Goal: Communication & Community: Answer question/provide support

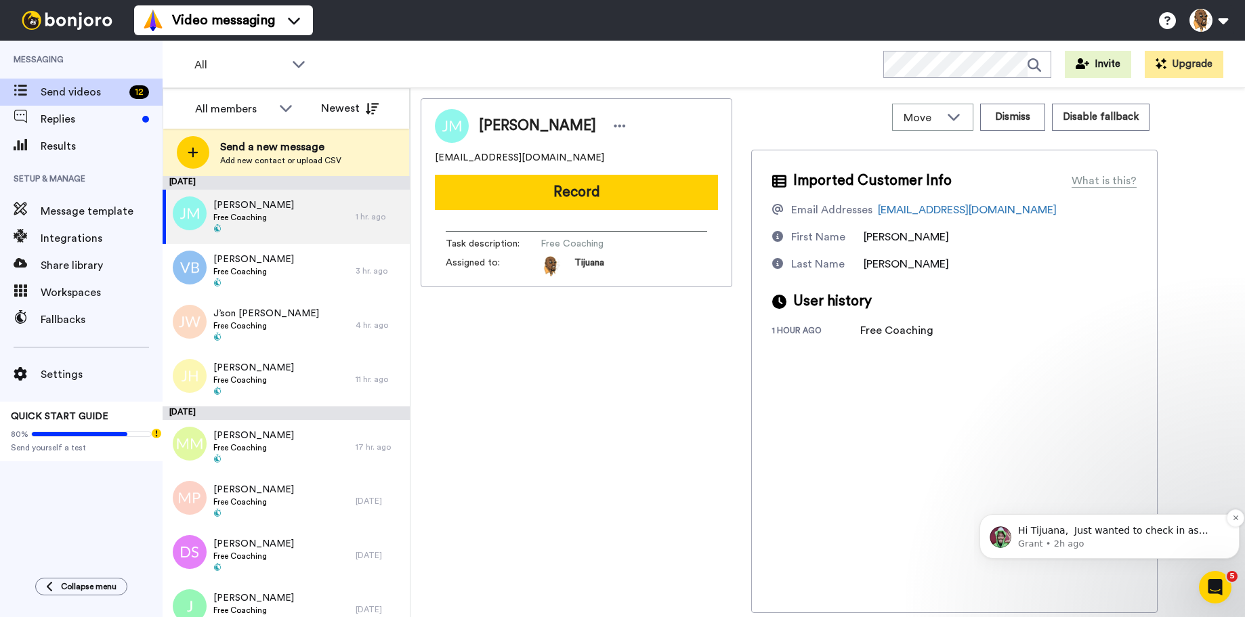
click at [1100, 529] on p "Hi Tijuana, Just wanted to check in as you've been with us at Bonjoro for about…" at bounding box center [1120, 531] width 205 height 14
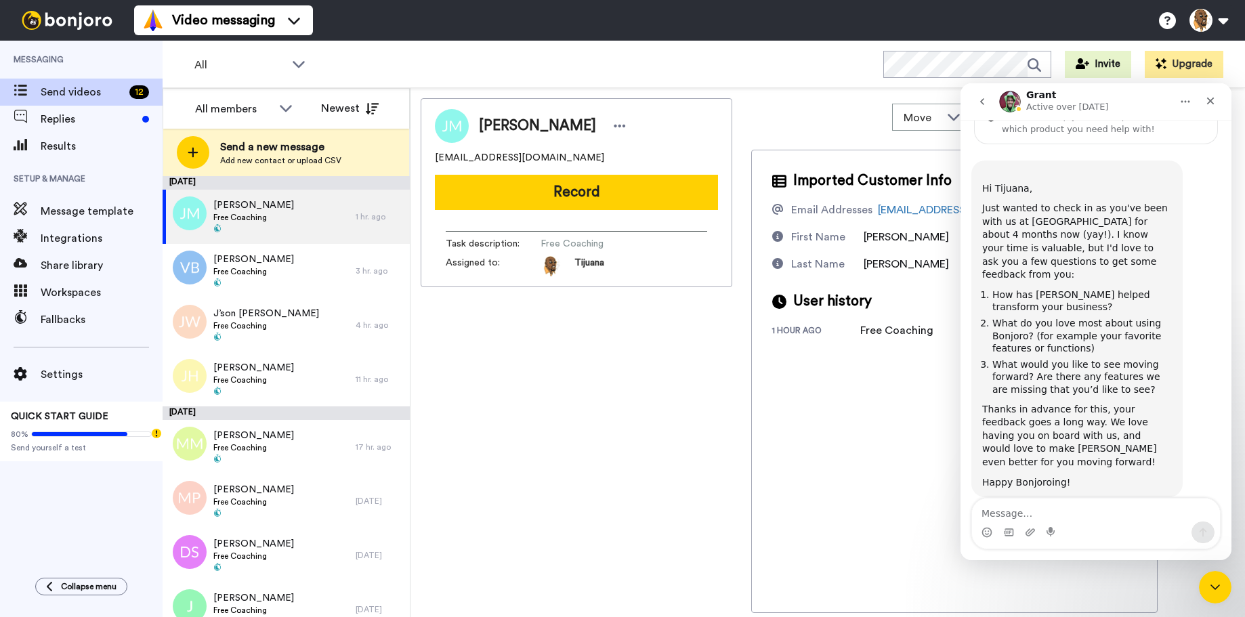
scroll to position [70, 0]
click at [915, 356] on div "Imported Customer Info What is this? Email Addresses jaso.mitch904@gmail.com Fi…" at bounding box center [954, 381] width 407 height 463
click at [1211, 102] on icon "Close" at bounding box center [1210, 101] width 7 height 7
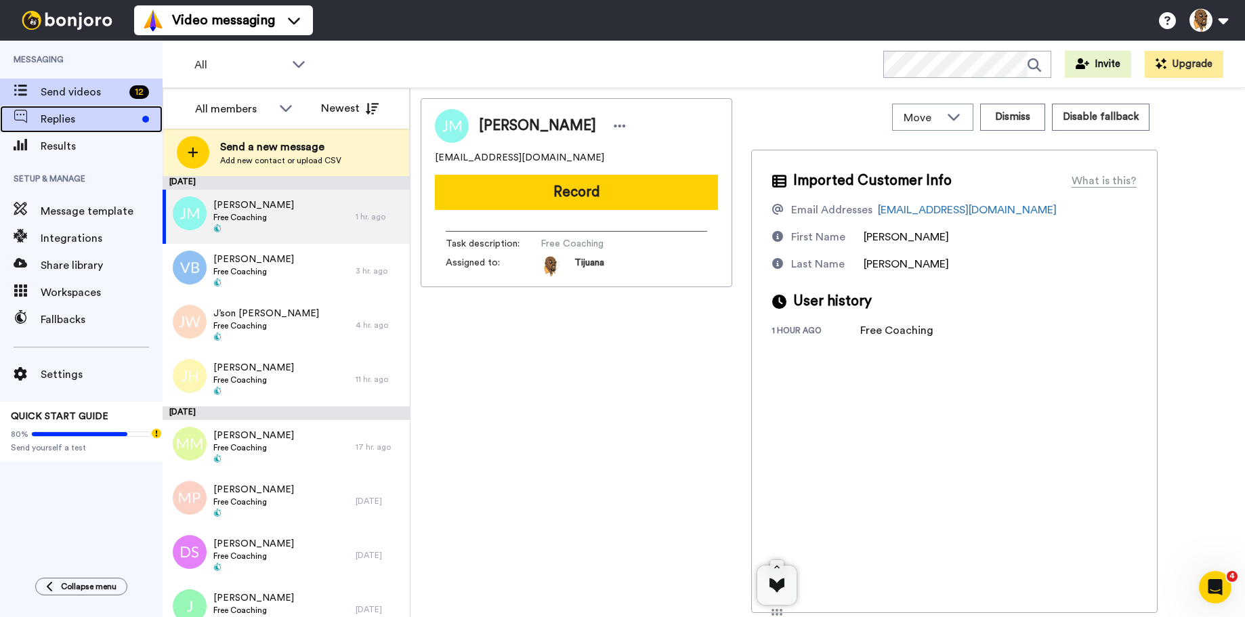
click at [102, 120] on span "Replies" at bounding box center [89, 119] width 96 height 16
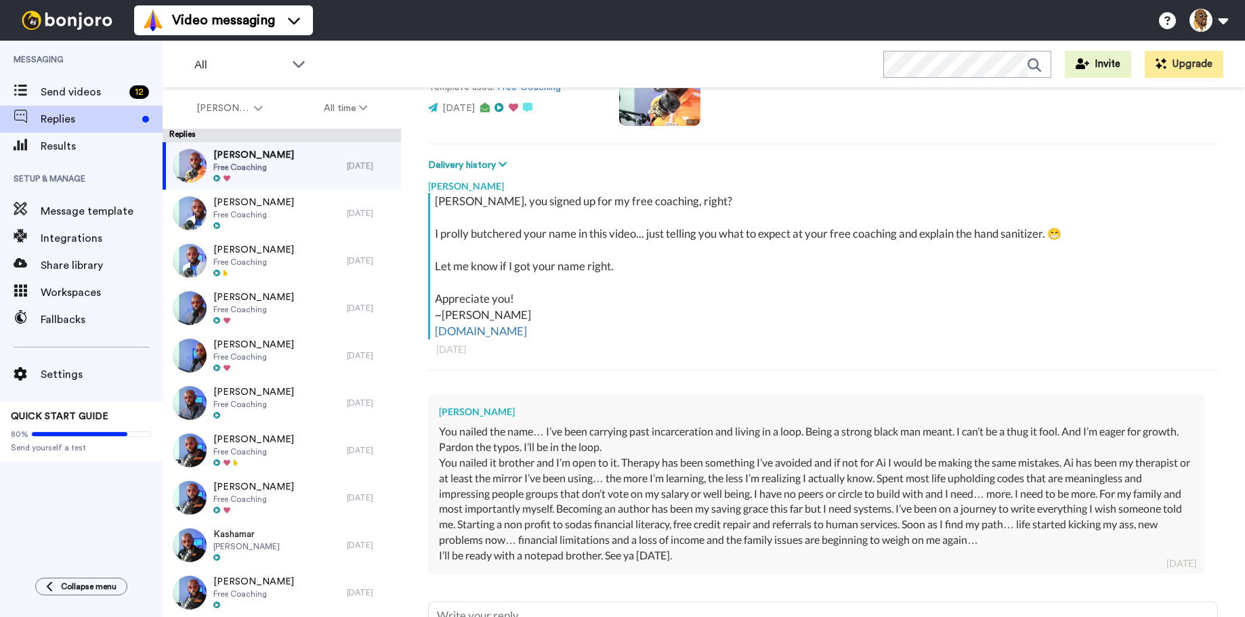
scroll to position [288, 0]
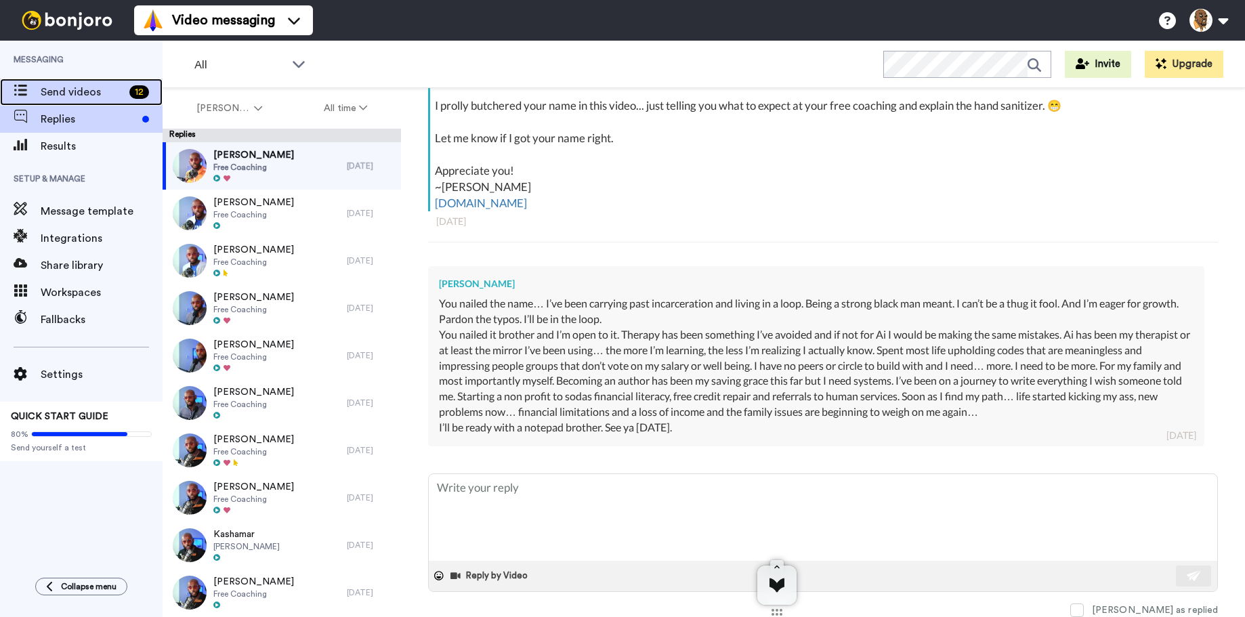
click at [109, 91] on span "Send videos" at bounding box center [82, 92] width 83 height 16
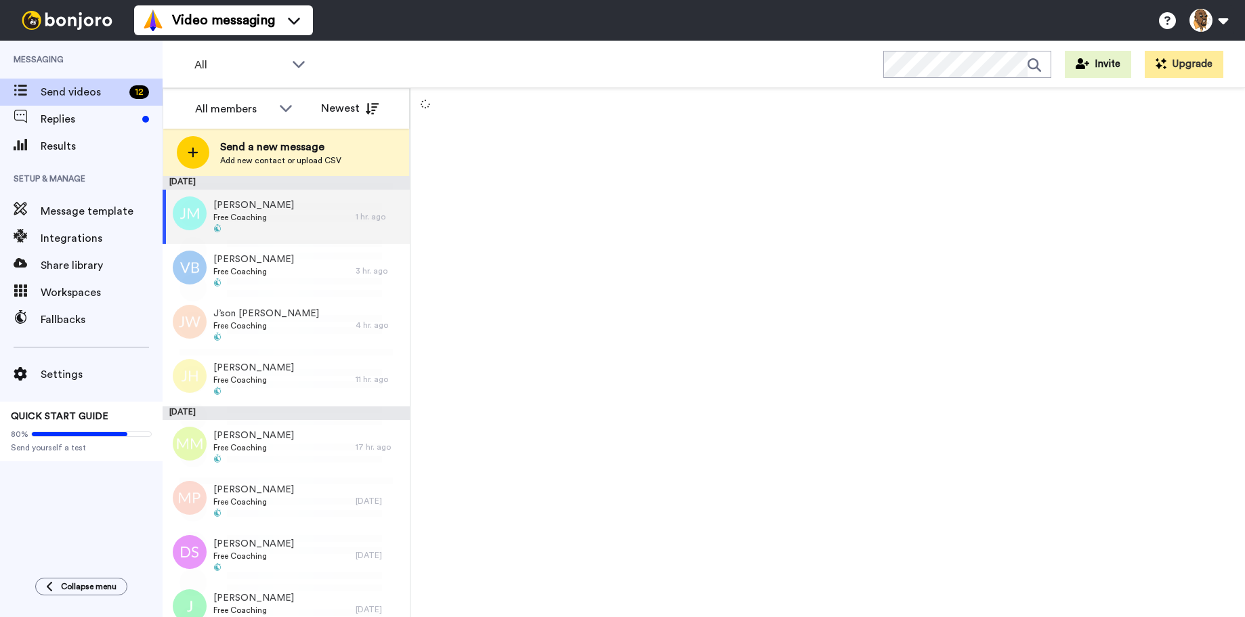
click at [110, 118] on span "Replies" at bounding box center [89, 119] width 96 height 16
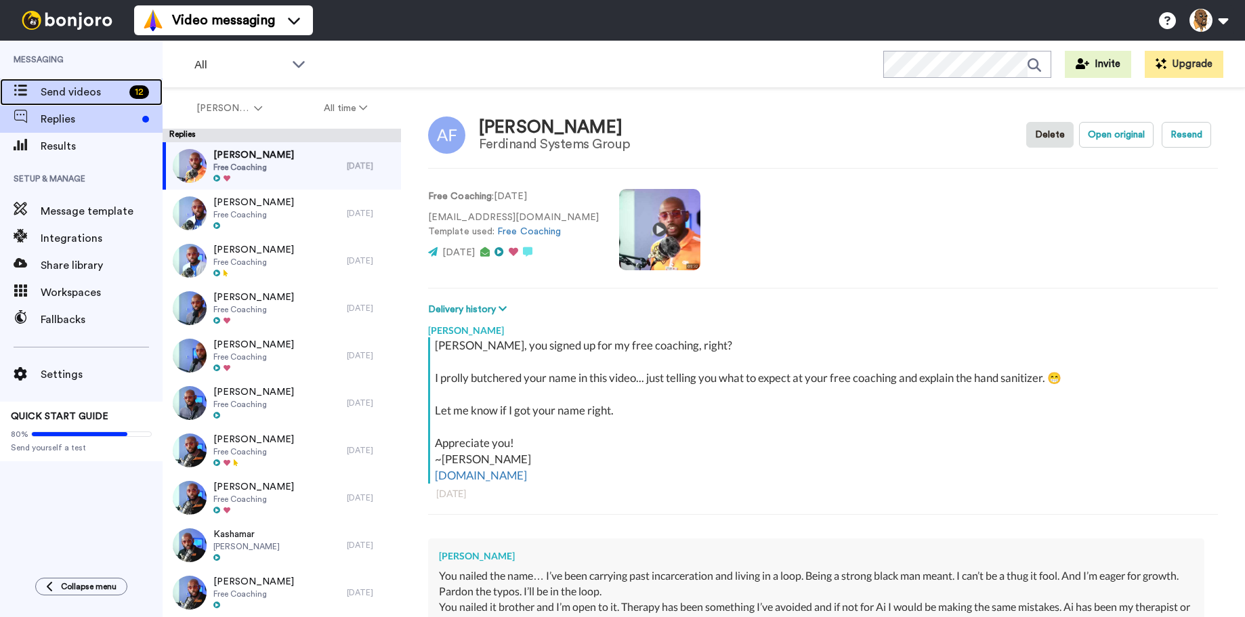
click at [92, 88] on span "Send videos" at bounding box center [82, 92] width 83 height 16
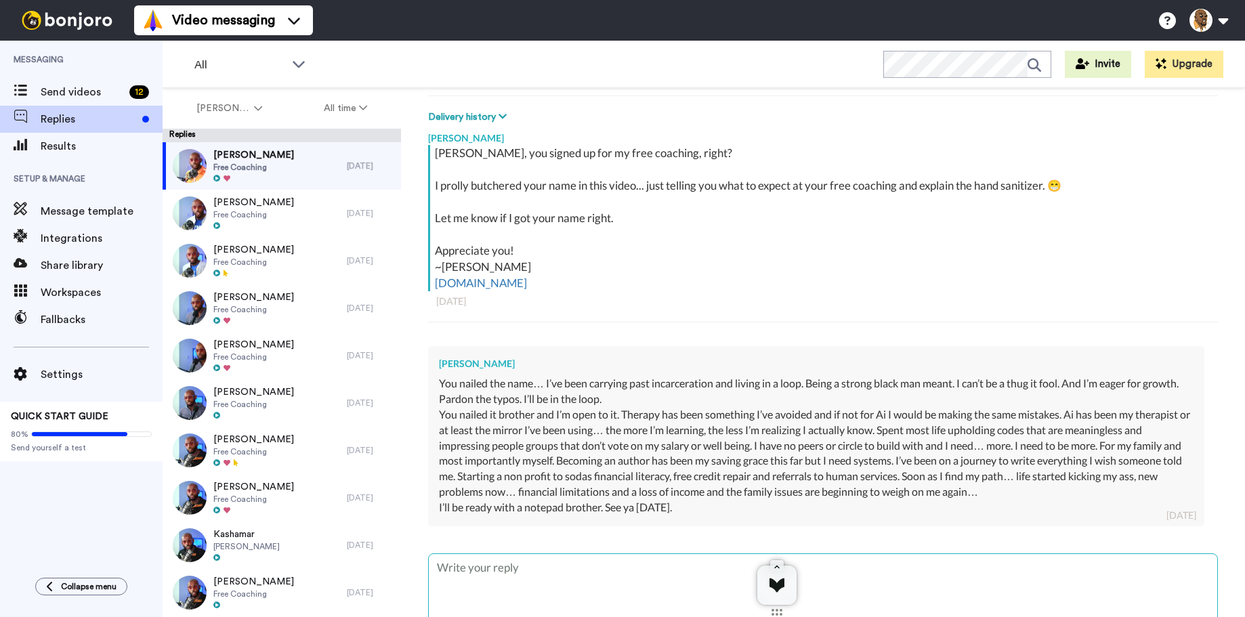
scroll to position [288, 0]
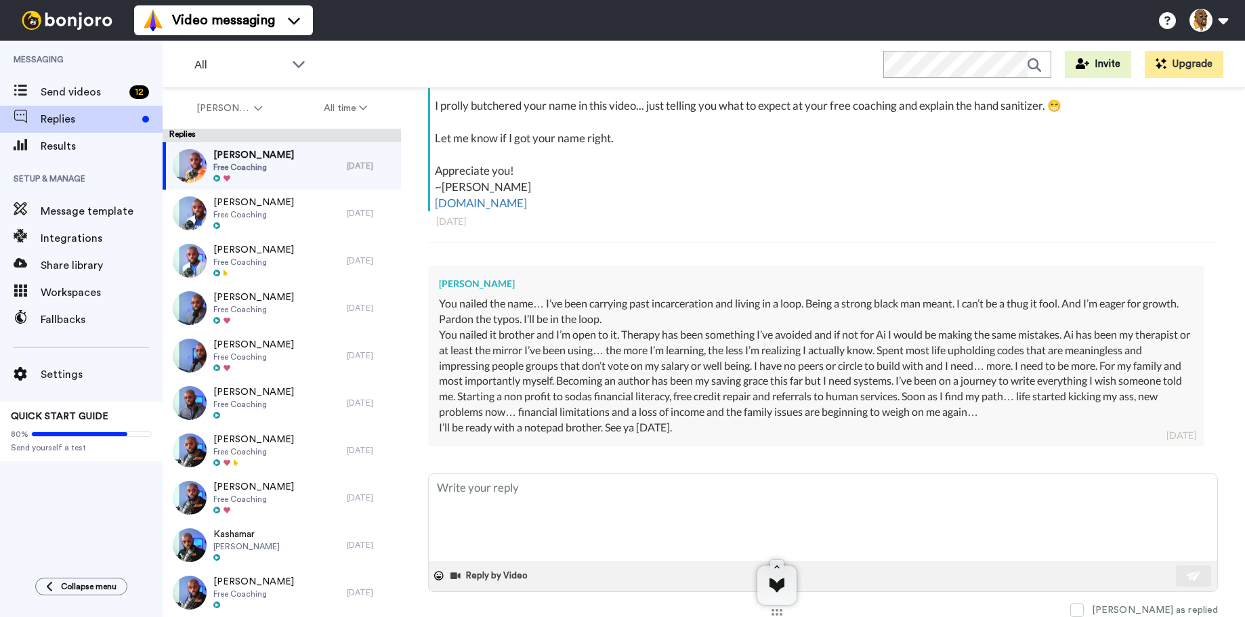
drag, startPoint x: 604, startPoint y: 375, endPoint x: 433, endPoint y: 258, distance: 207.3
click at [437, 266] on div "[PERSON_NAME] You nailed the name… I’ve been carrying past incarceration and li…" at bounding box center [816, 356] width 777 height 180
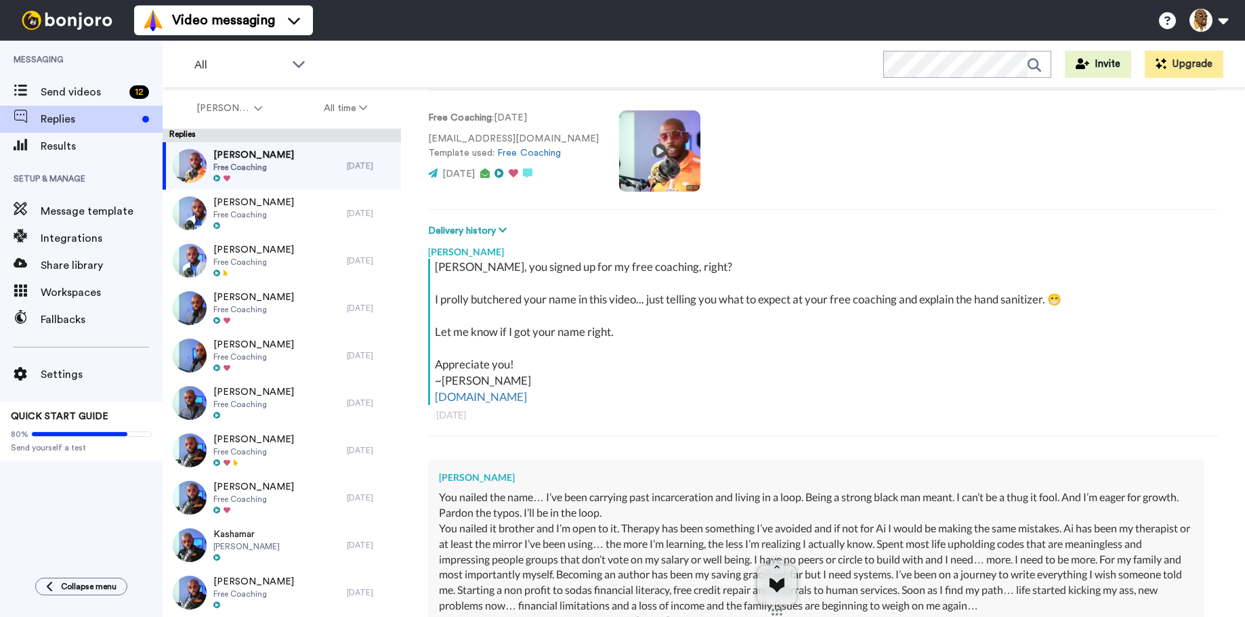
scroll to position [17, 0]
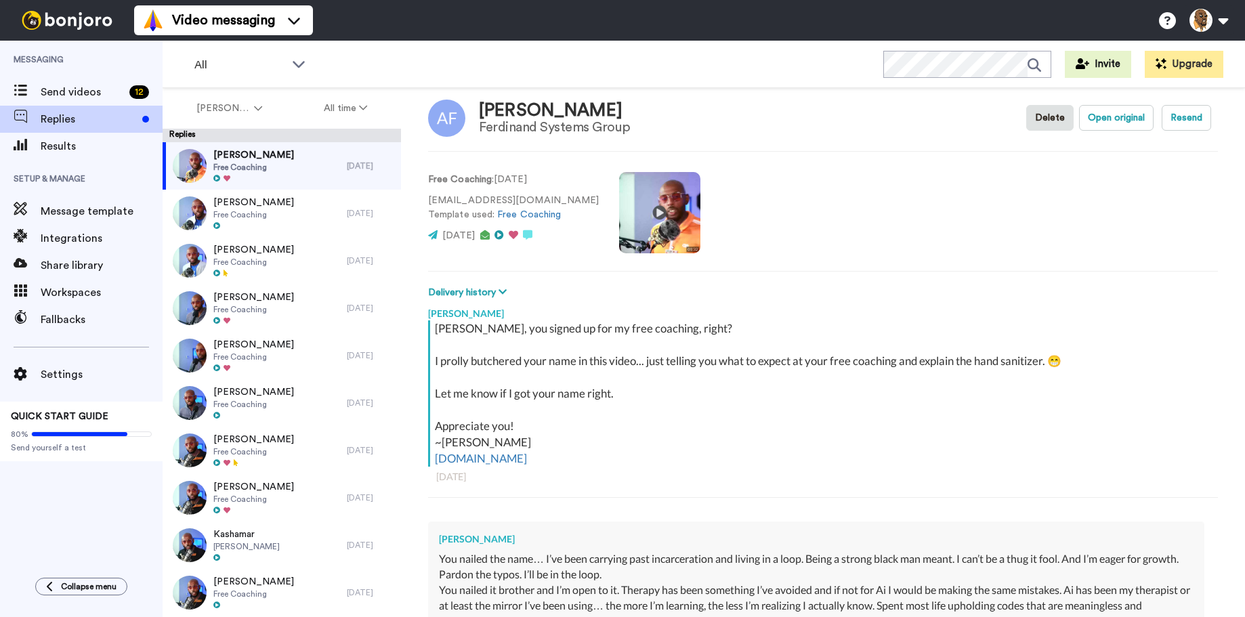
type textarea "x"
